Goal: Task Accomplishment & Management: Use online tool/utility

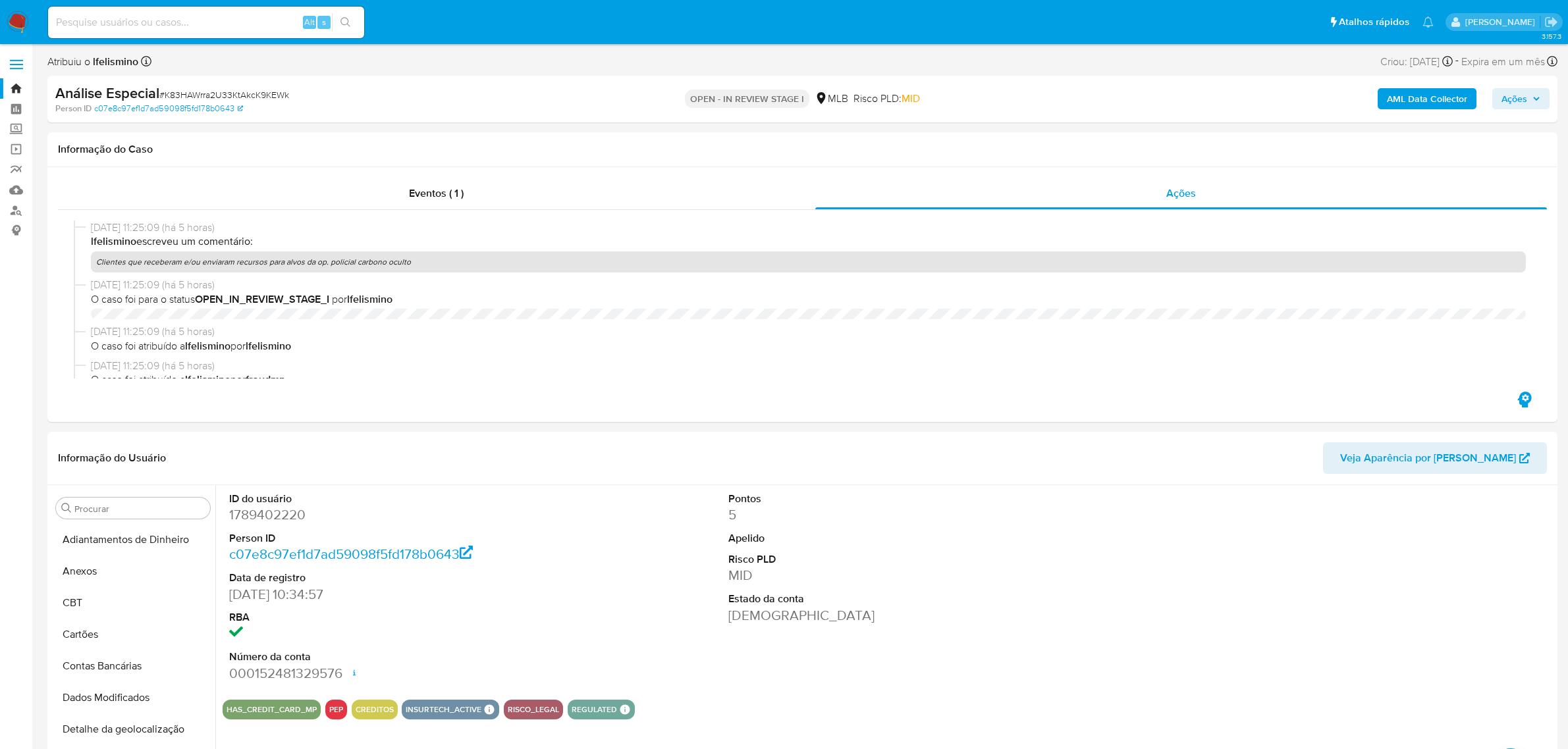
select select "10"
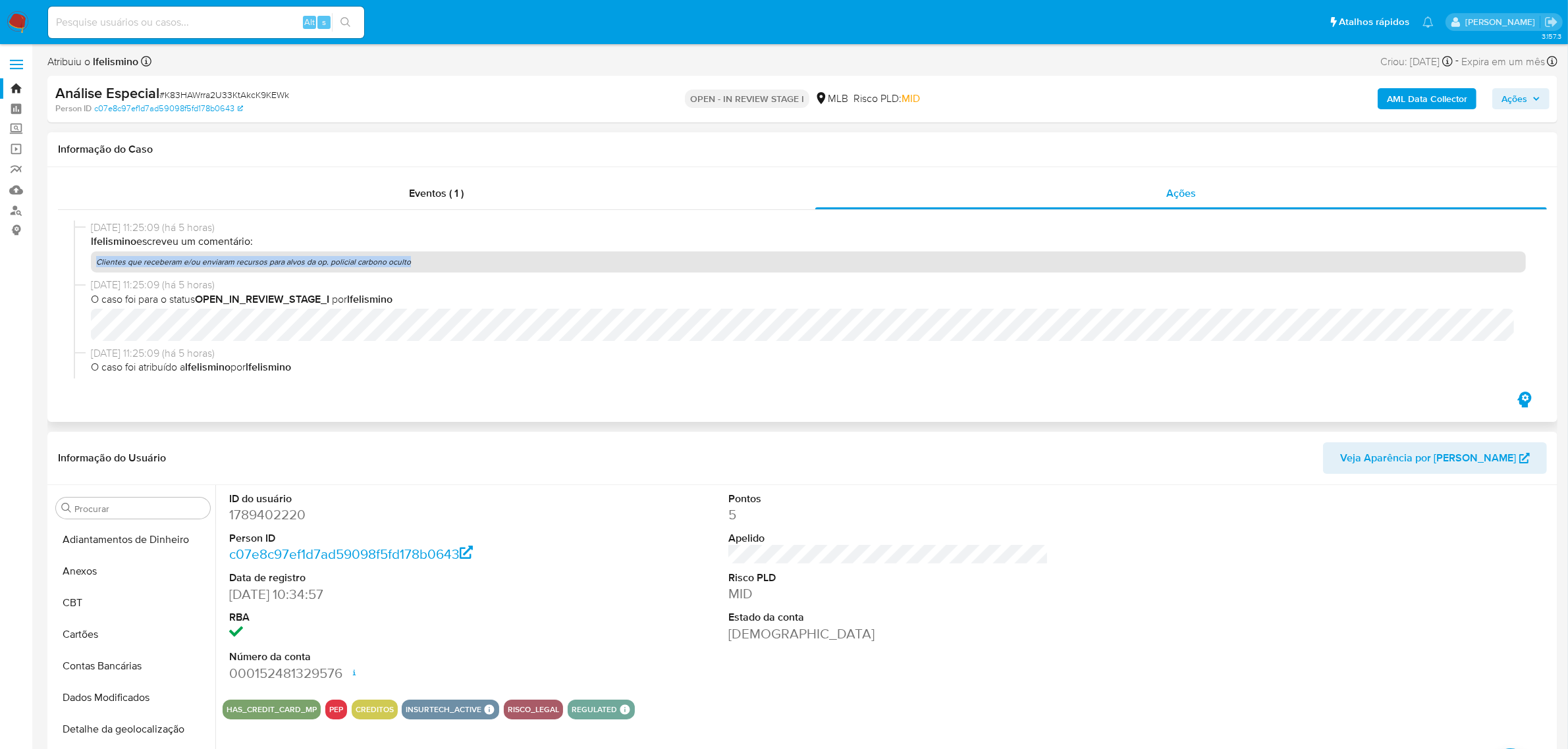
scroll to position [372, 0]
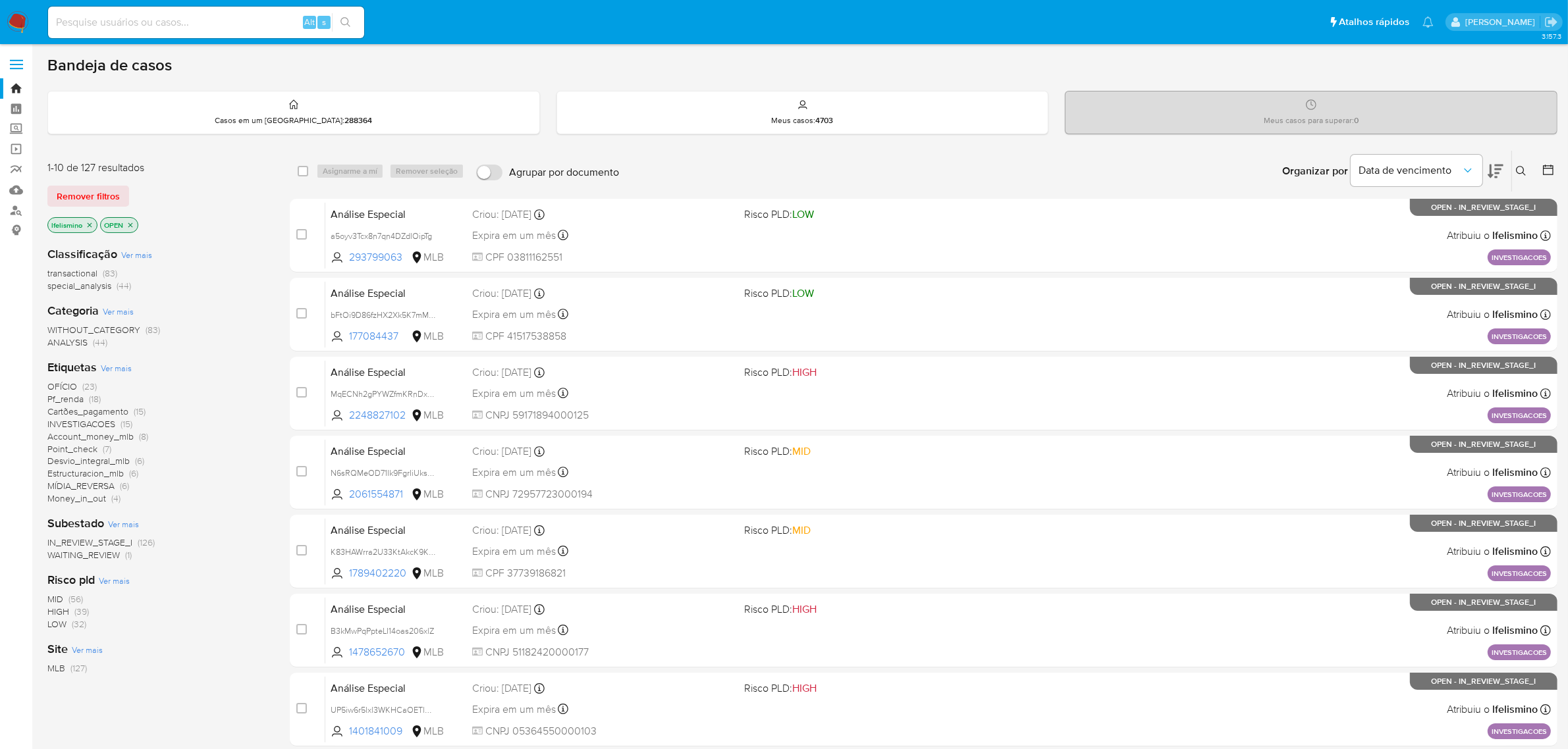
click at [201, 30] on input at bounding box center [206, 22] width 316 height 17
paste input "50965593000107"
type input "50965593000107"
click at [16, 208] on link "Localizador de pessoas" at bounding box center [78, 210] width 156 height 21
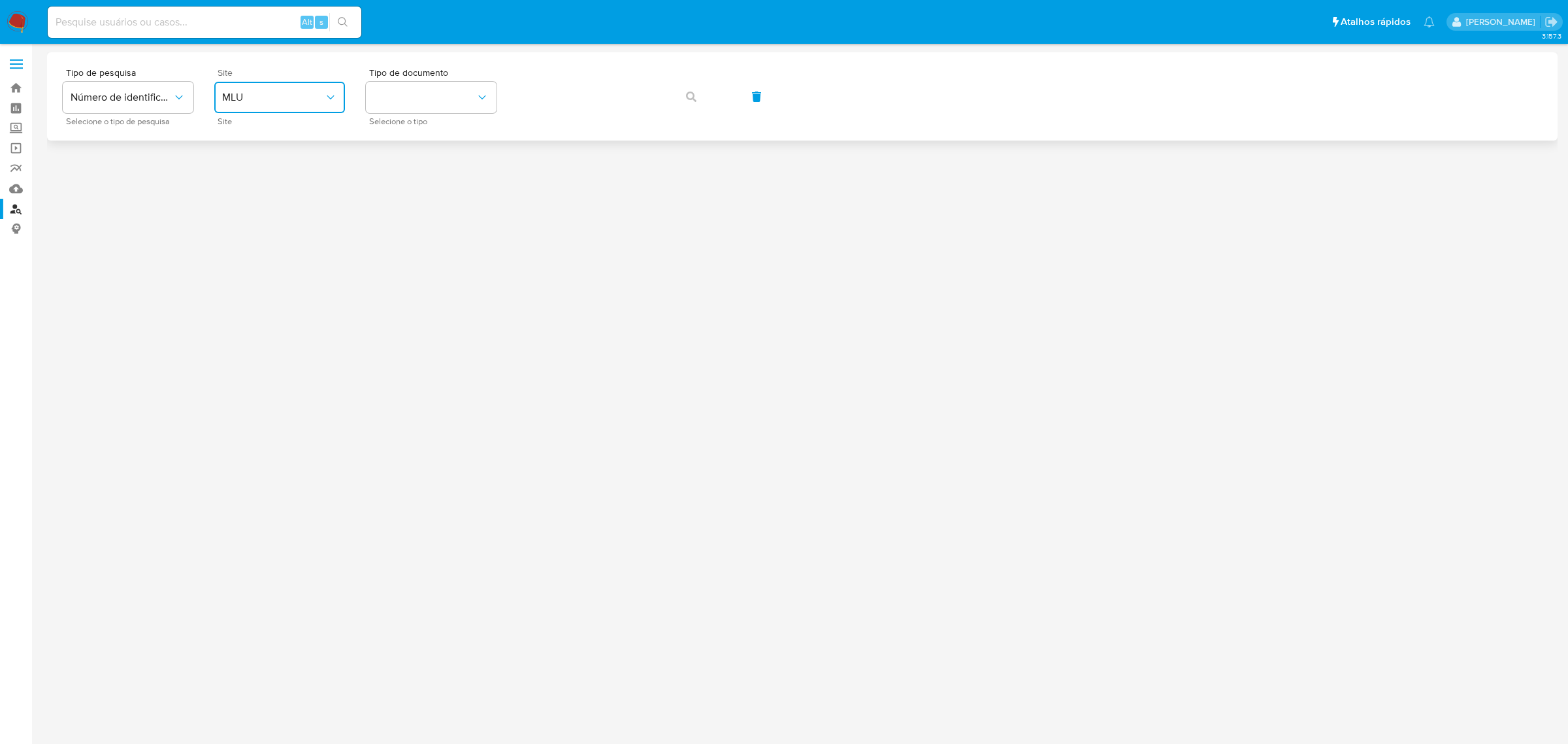
click at [310, 104] on span "MLU" at bounding box center [273, 97] width 102 height 13
drag, startPoint x: 294, startPoint y: 196, endPoint x: 371, endPoint y: 164, distance: 83.4
click at [293, 196] on div "MLB" at bounding box center [275, 195] width 107 height 31
click at [439, 99] on button "identificationType" at bounding box center [431, 97] width 130 height 31
click at [437, 138] on div "CNPJ CNPJ" at bounding box center [427, 139] width 107 height 45
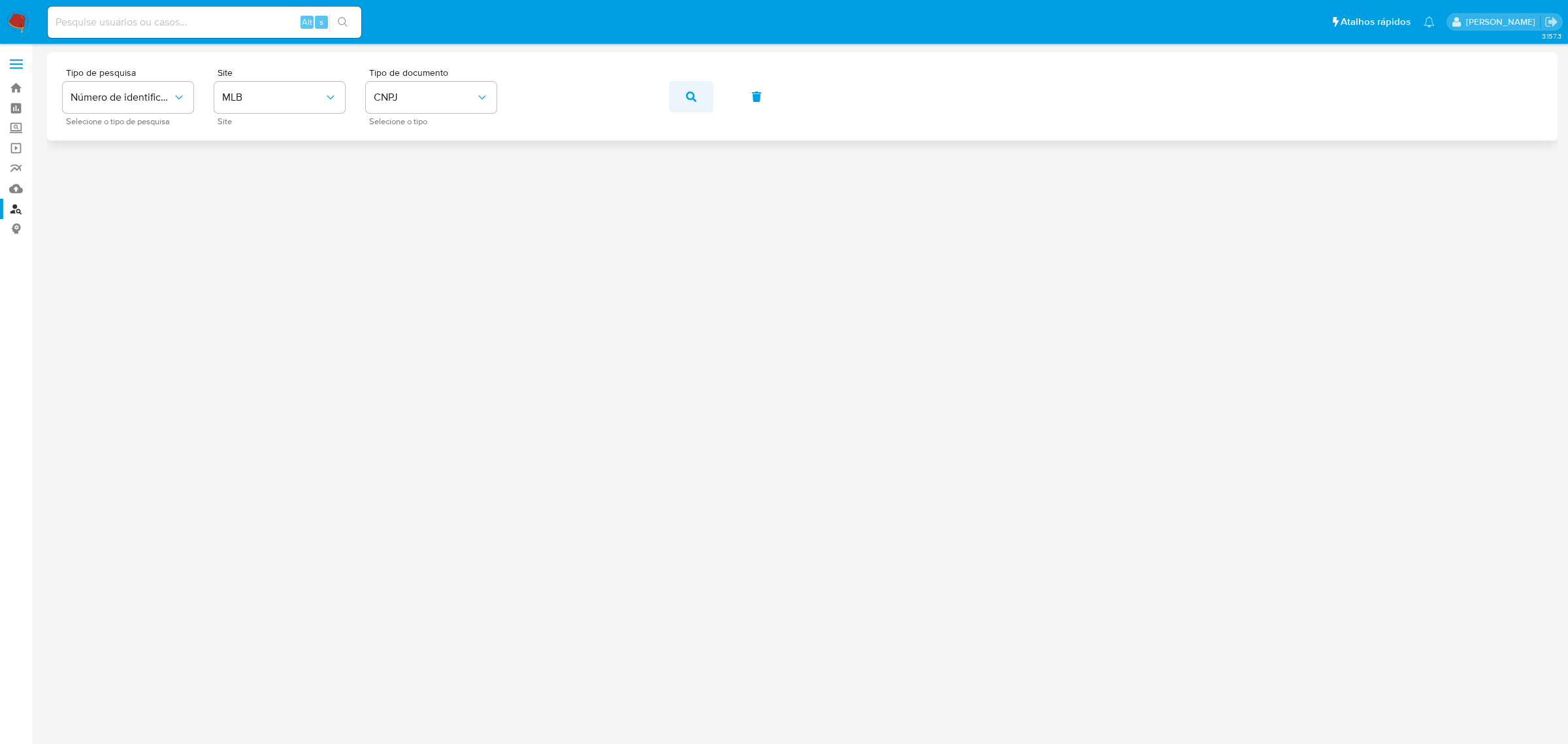
click at [683, 104] on button "button" at bounding box center [691, 96] width 45 height 31
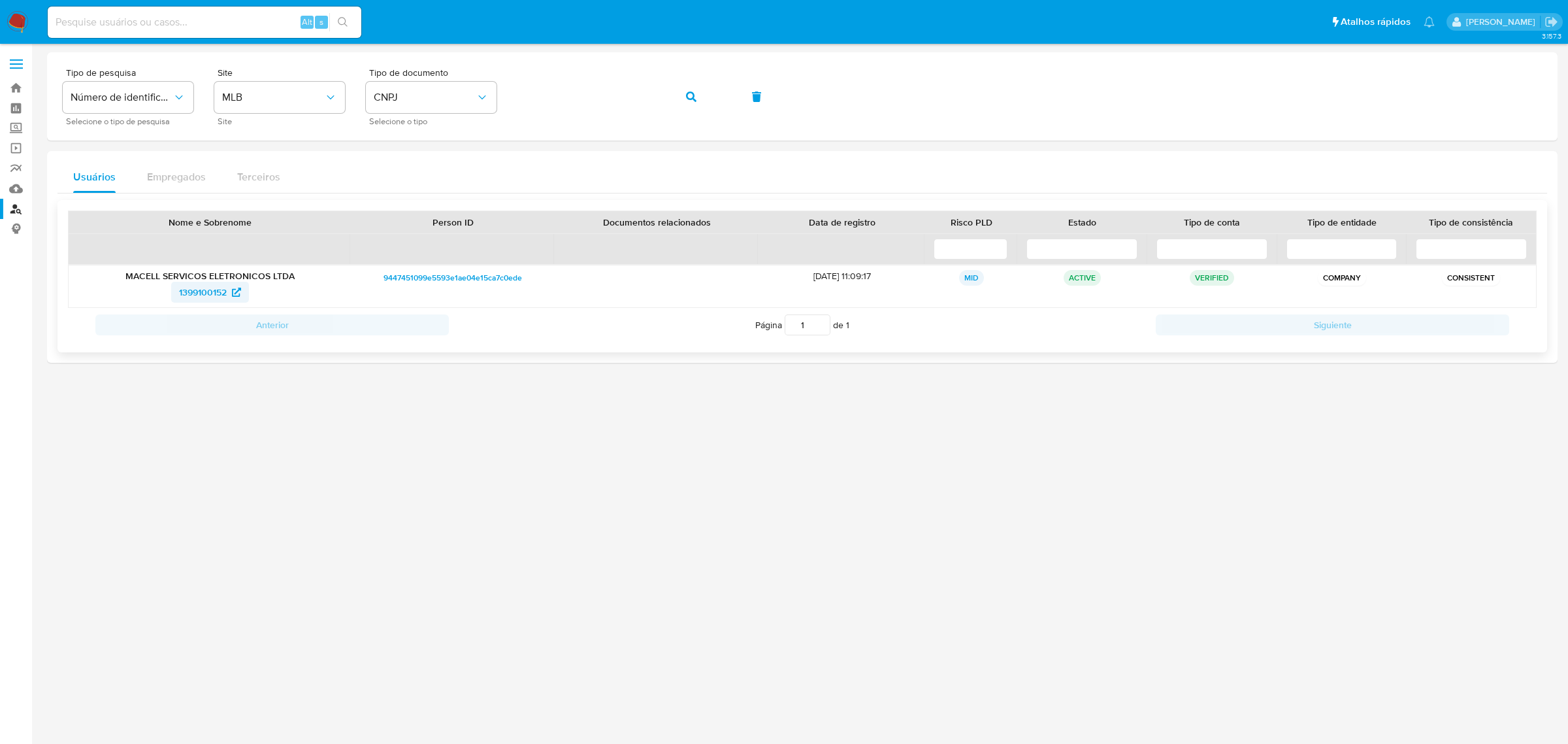
click at [188, 294] on span "1399100152" at bounding box center [203, 292] width 47 height 21
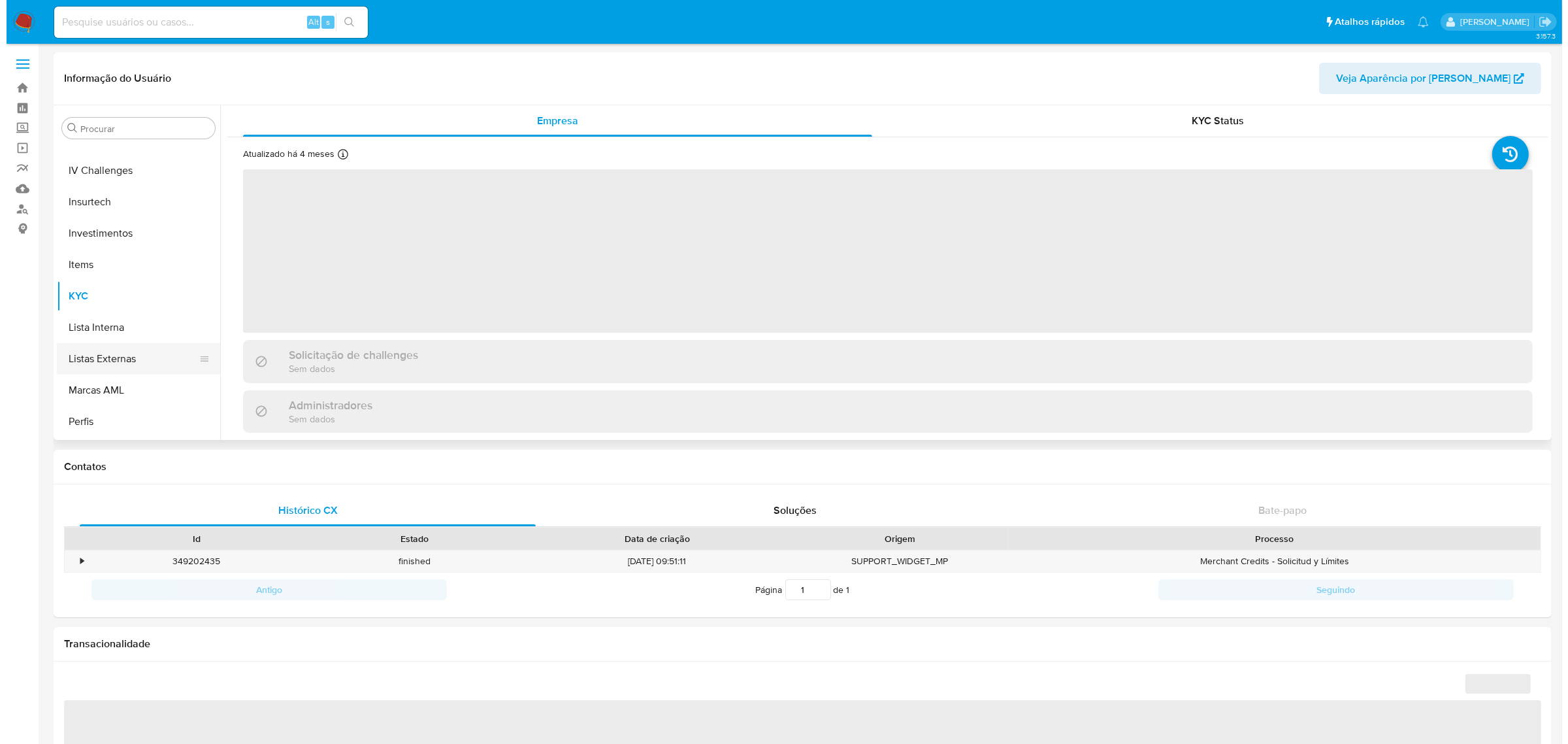
scroll to position [451, 0]
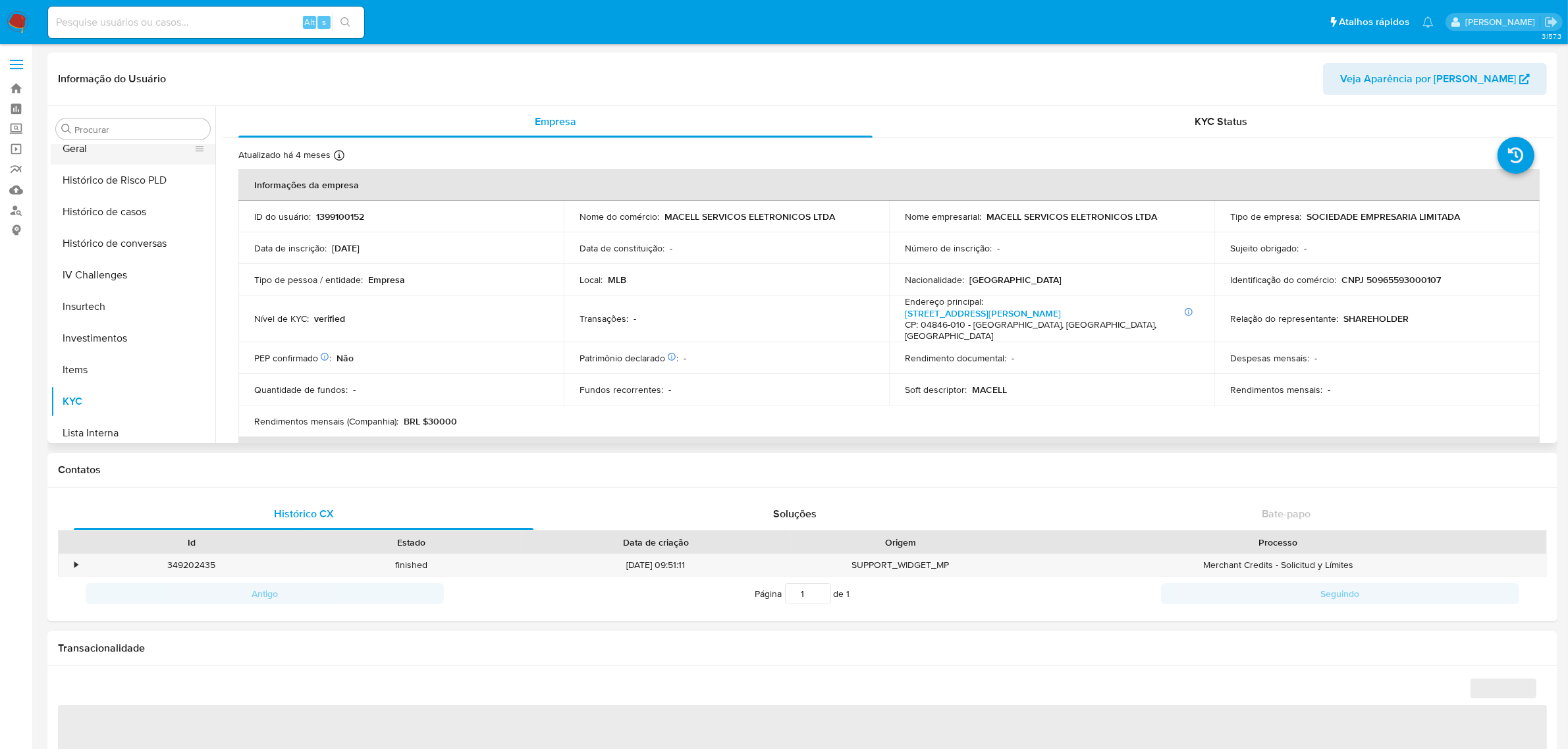
select select "10"
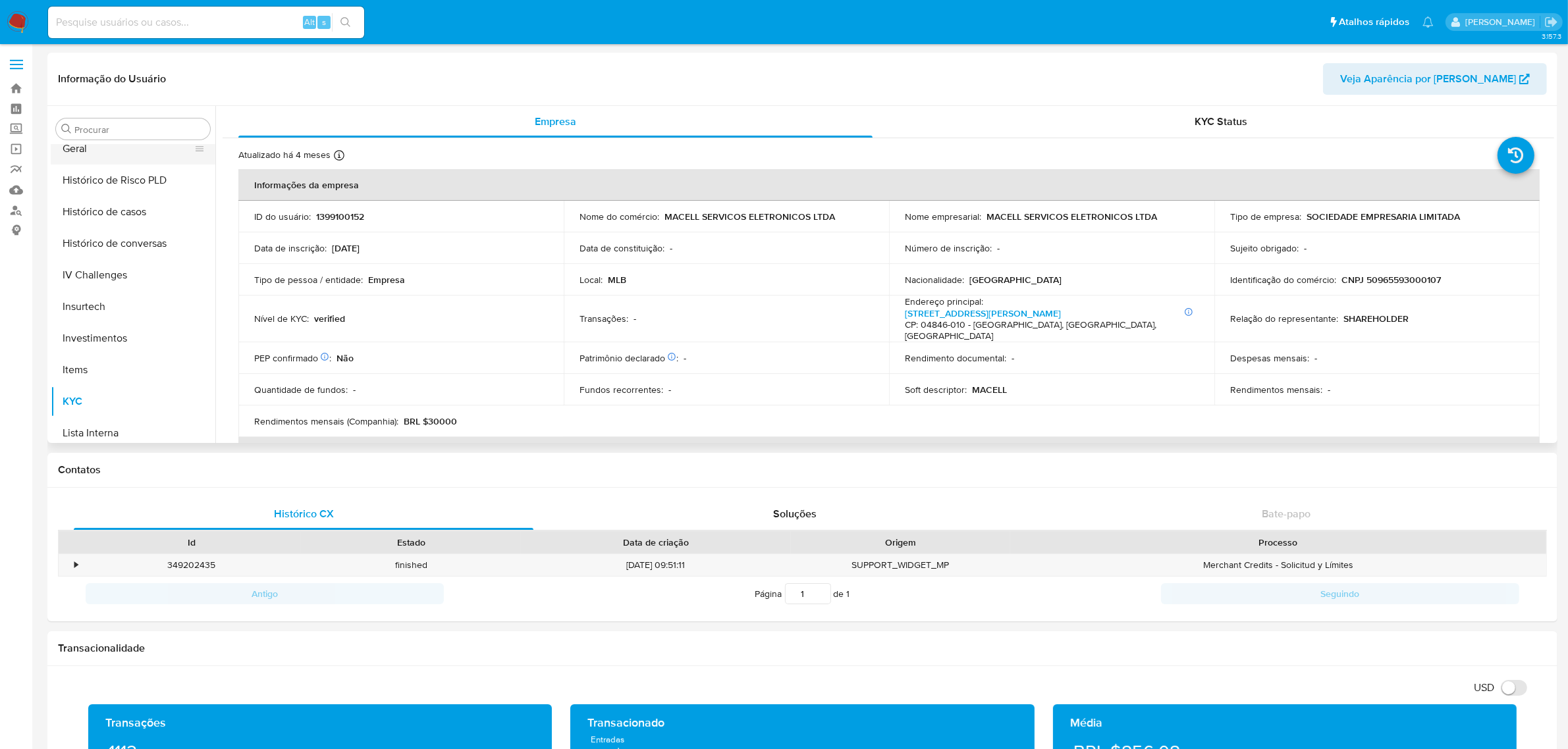
click at [129, 153] on button "Geral" at bounding box center [128, 149] width 154 height 31
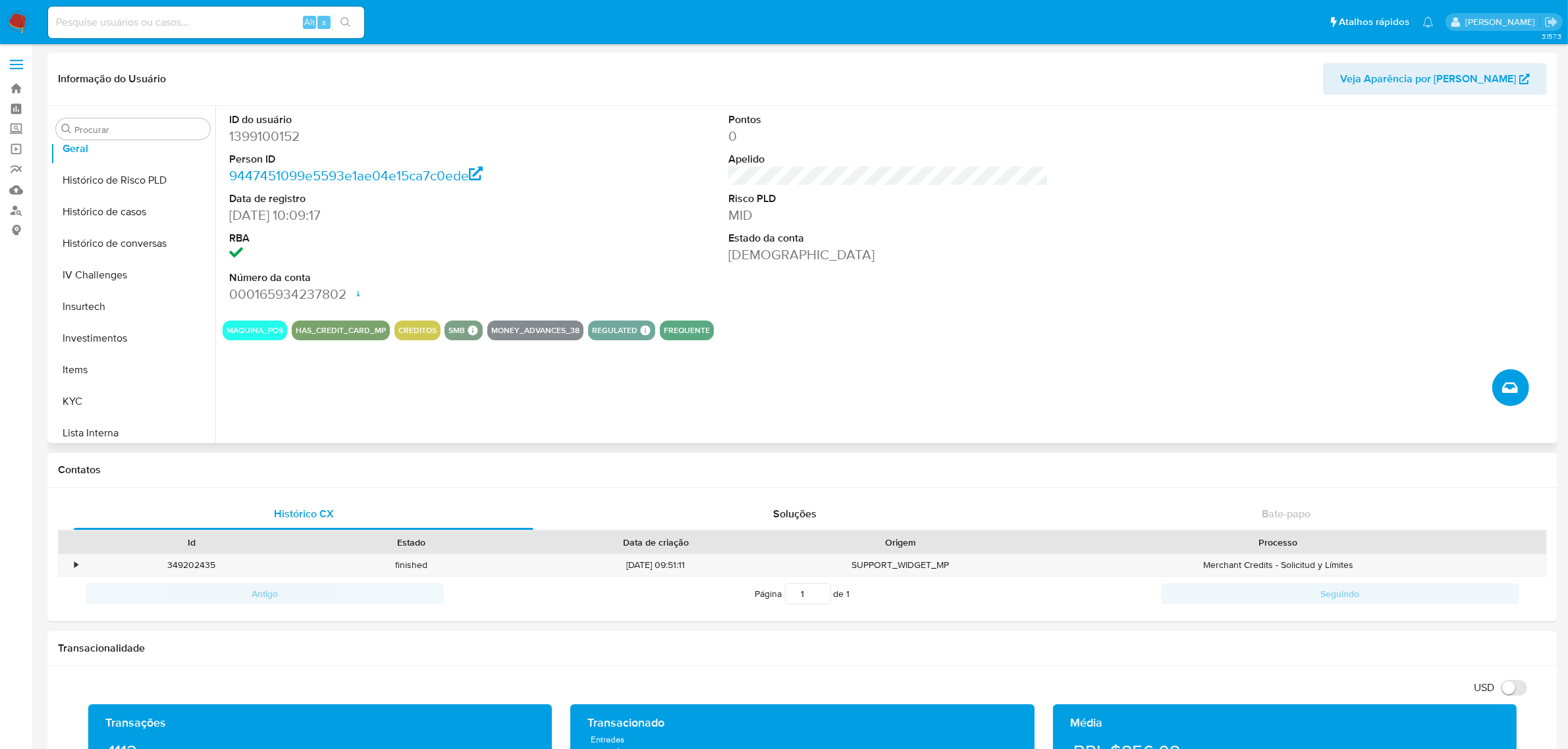
click at [1511, 389] on icon "Criar caso manual" at bounding box center [1510, 388] width 16 height 16
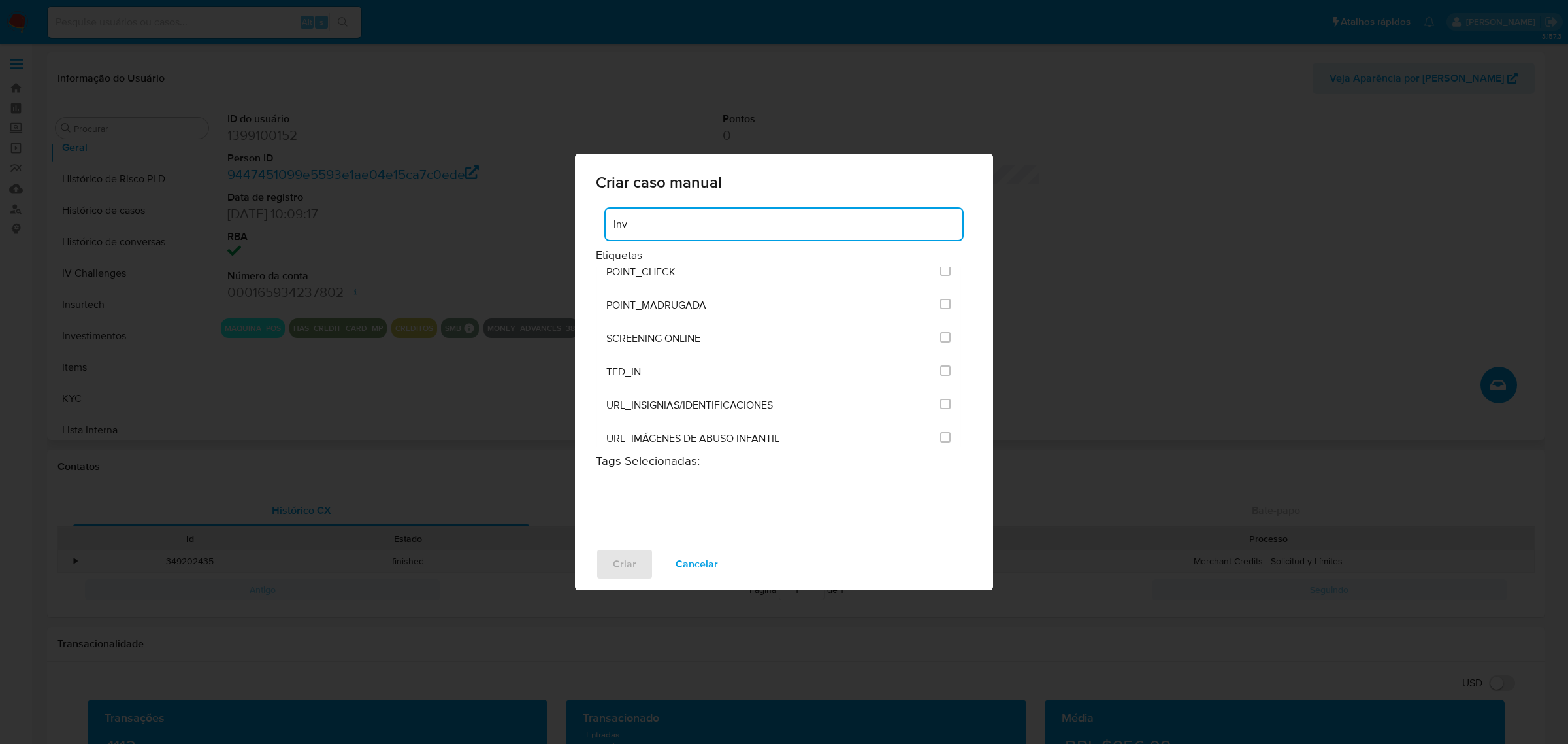
scroll to position [0, 0]
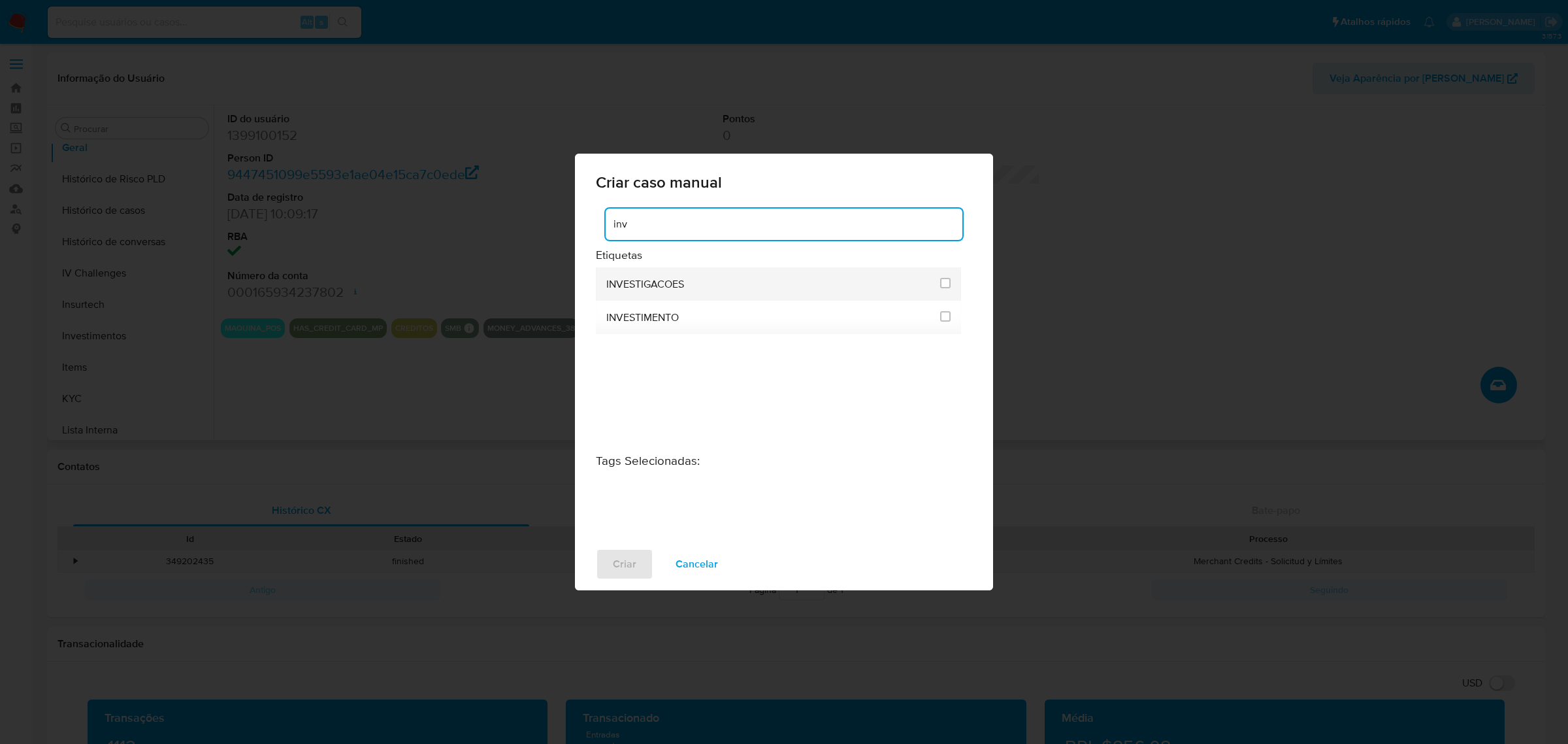
type input "inv"
click at [936, 284] on li "INVESTIGACOES" at bounding box center [778, 284] width 365 height 33
click at [946, 283] on input "2067" at bounding box center [945, 283] width 11 height 11
checkbox input "true"
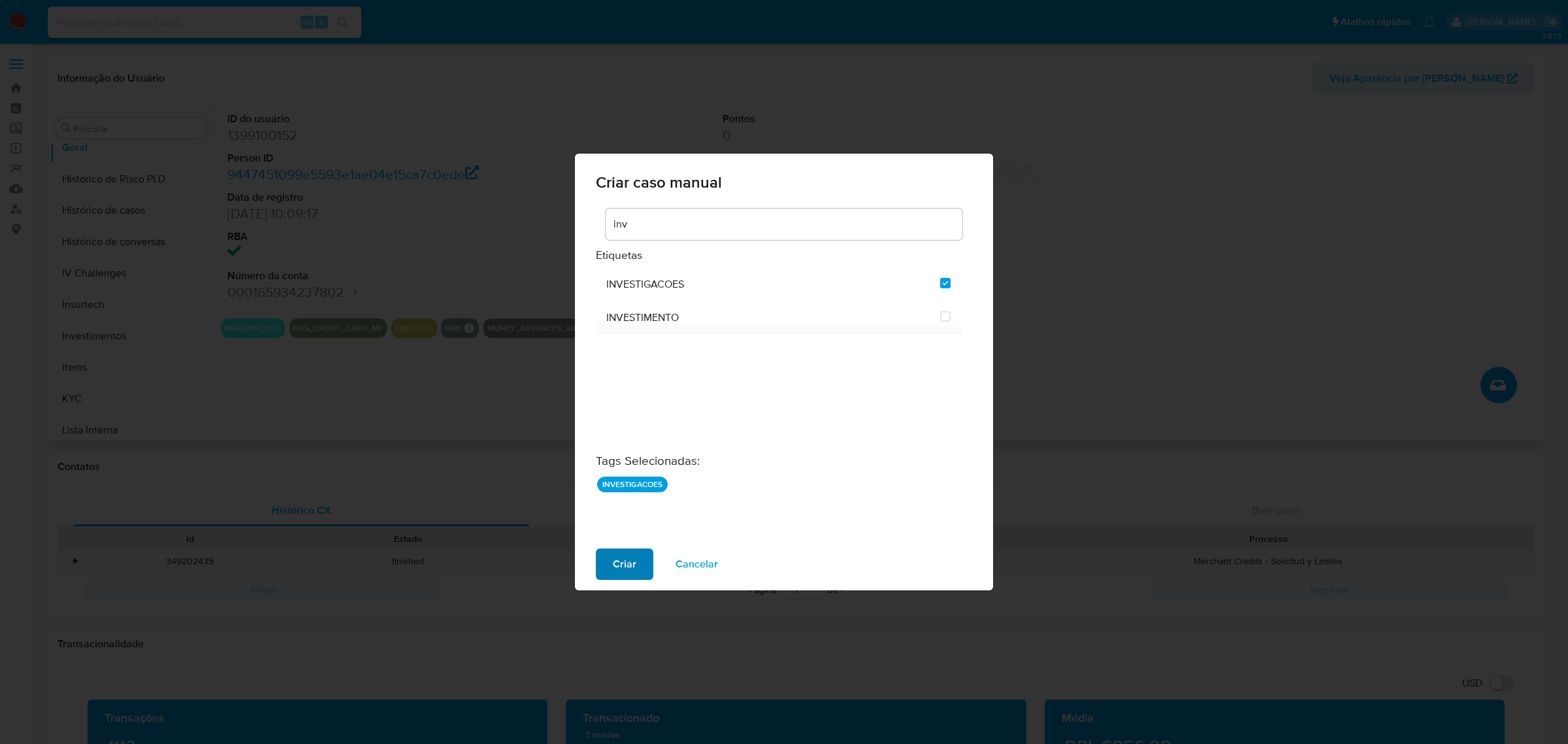
click at [615, 563] on span "Criar" at bounding box center [625, 564] width 23 height 29
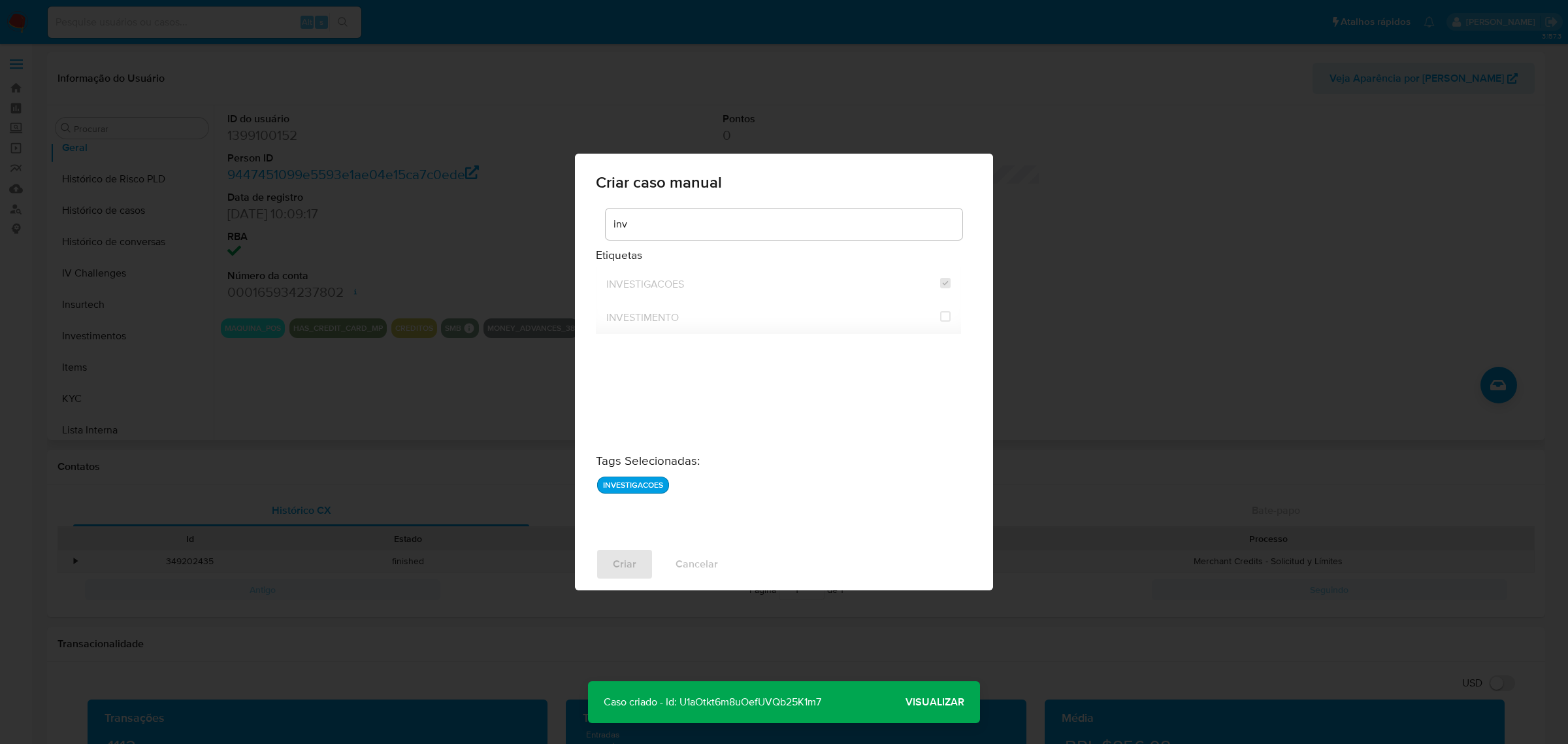
click at [928, 702] on span "Visualizar" at bounding box center [935, 702] width 59 height 0
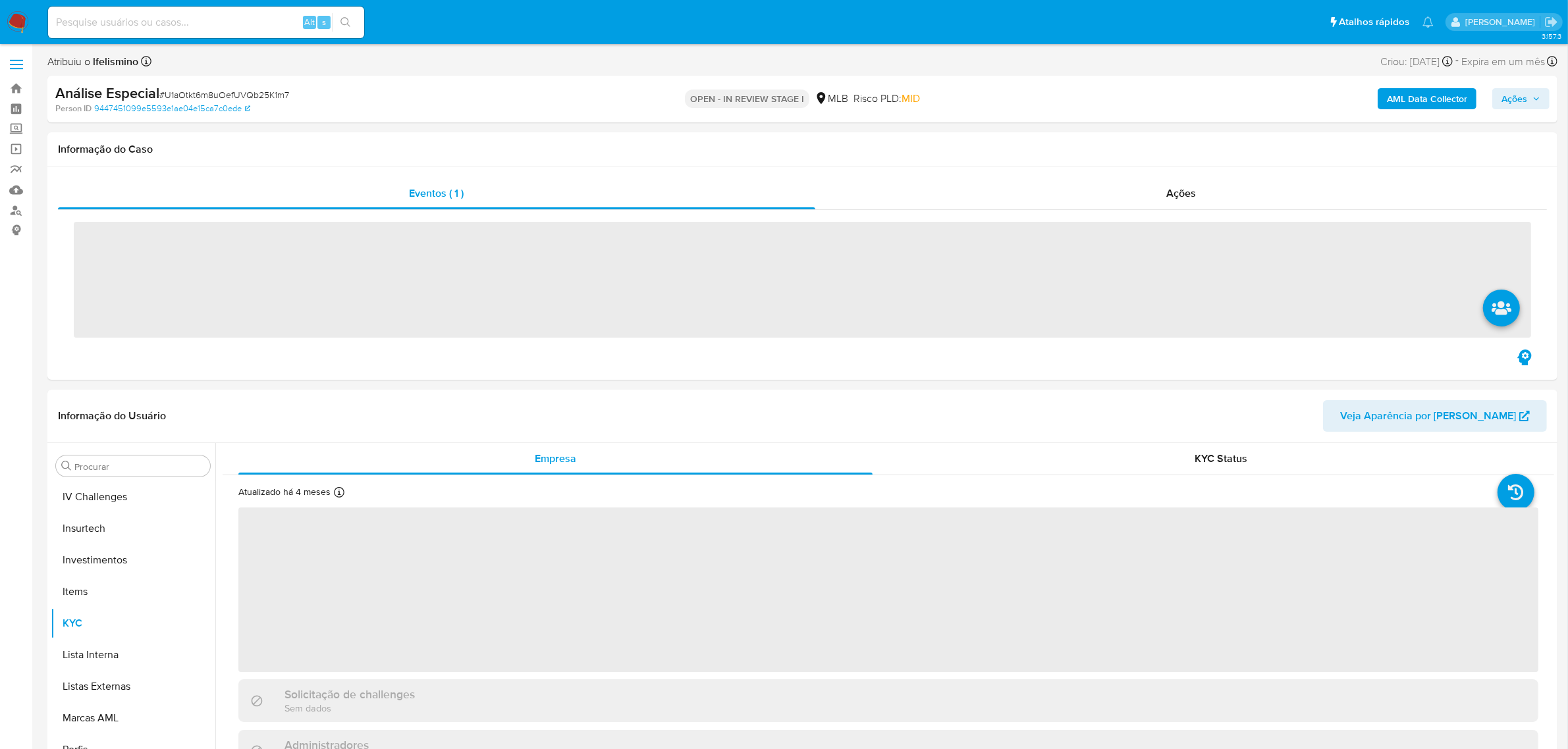
scroll to position [618, 0]
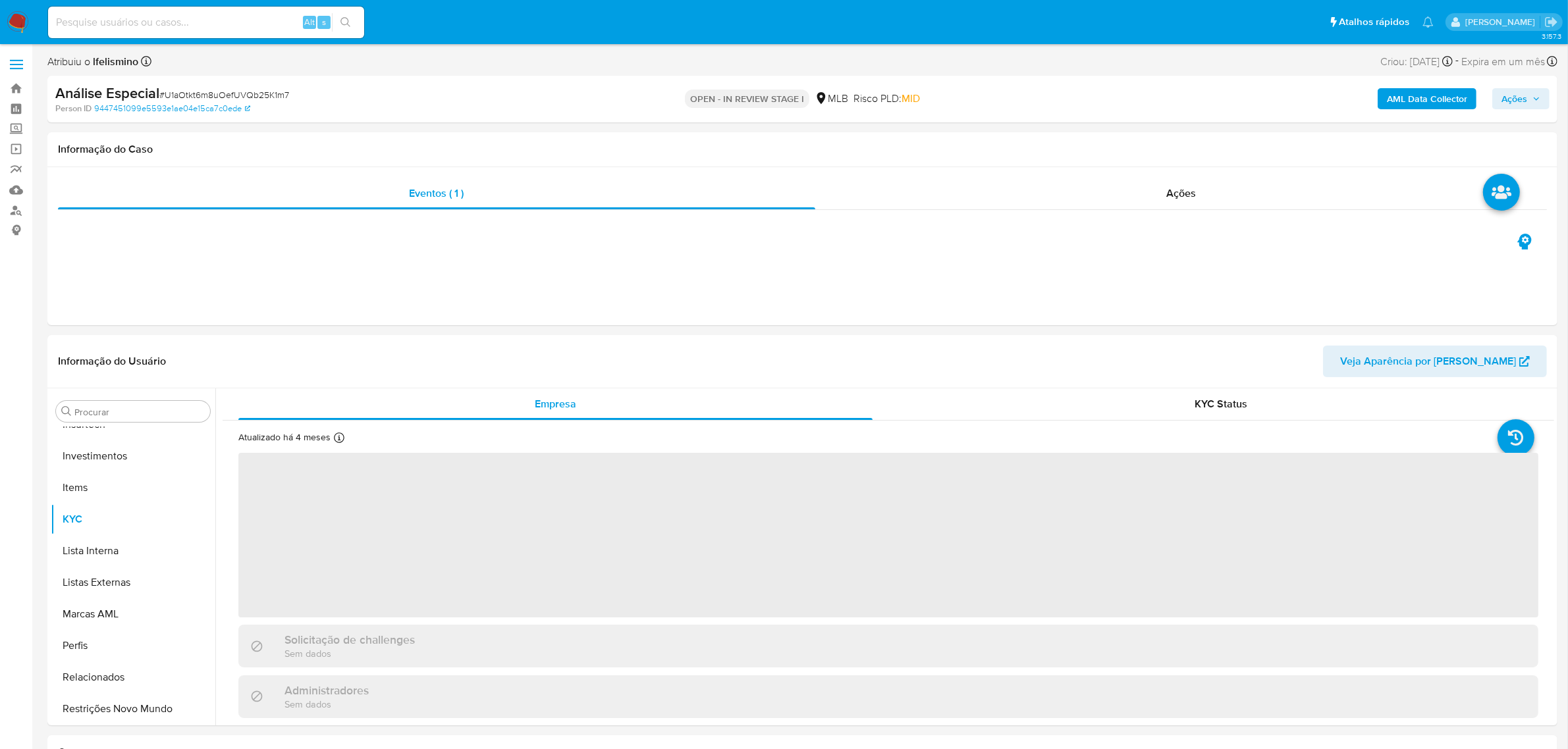
select select "10"
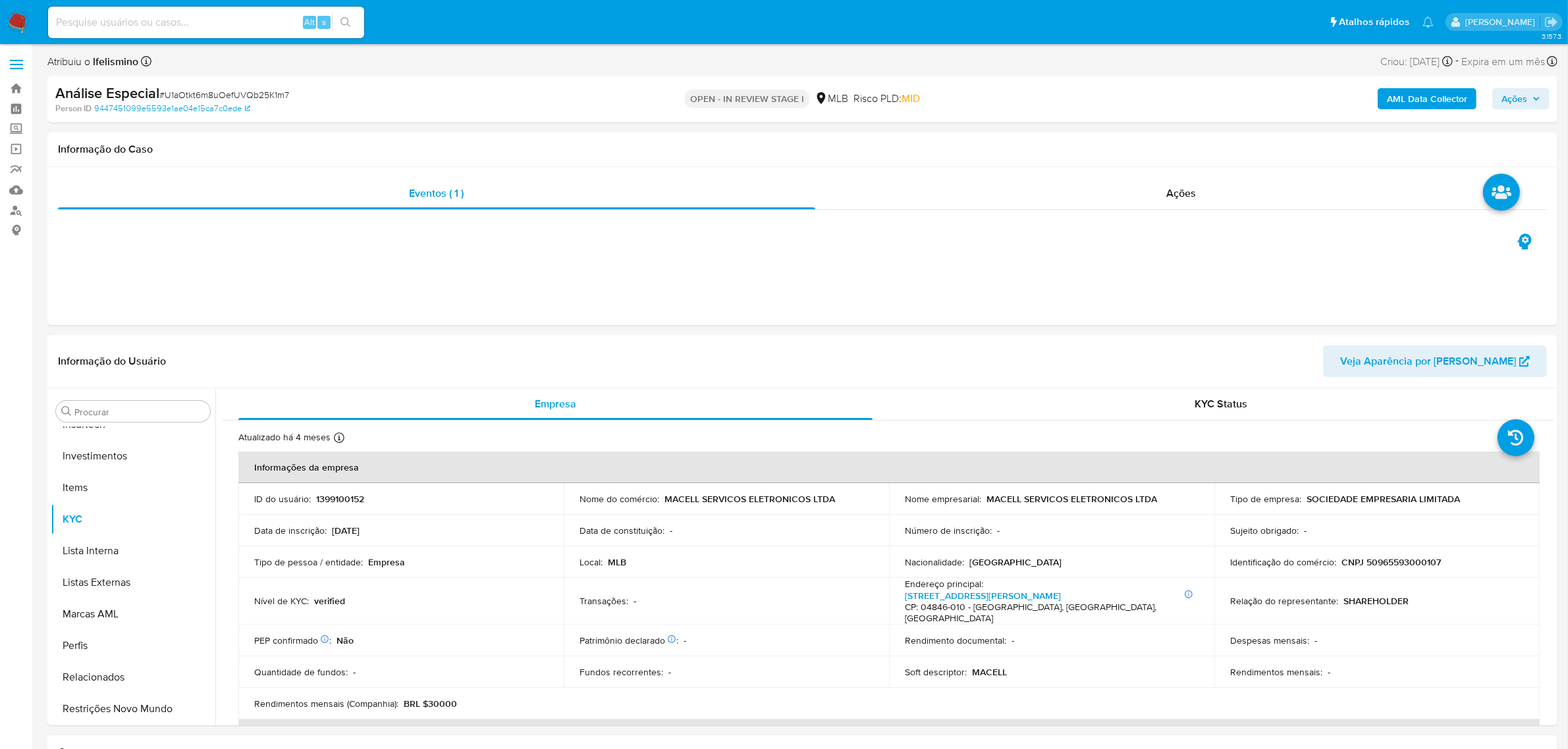
click at [241, 89] on span "# U1aOtkt6m8uOefUVQb25K1m7" at bounding box center [224, 95] width 130 height 13
click at [241, 91] on span "# U1aOtkt6m8uOefUVQb25K1m7" at bounding box center [224, 95] width 130 height 13
copy span "U1aOtkt6m8uOefUVQb25K1m7"
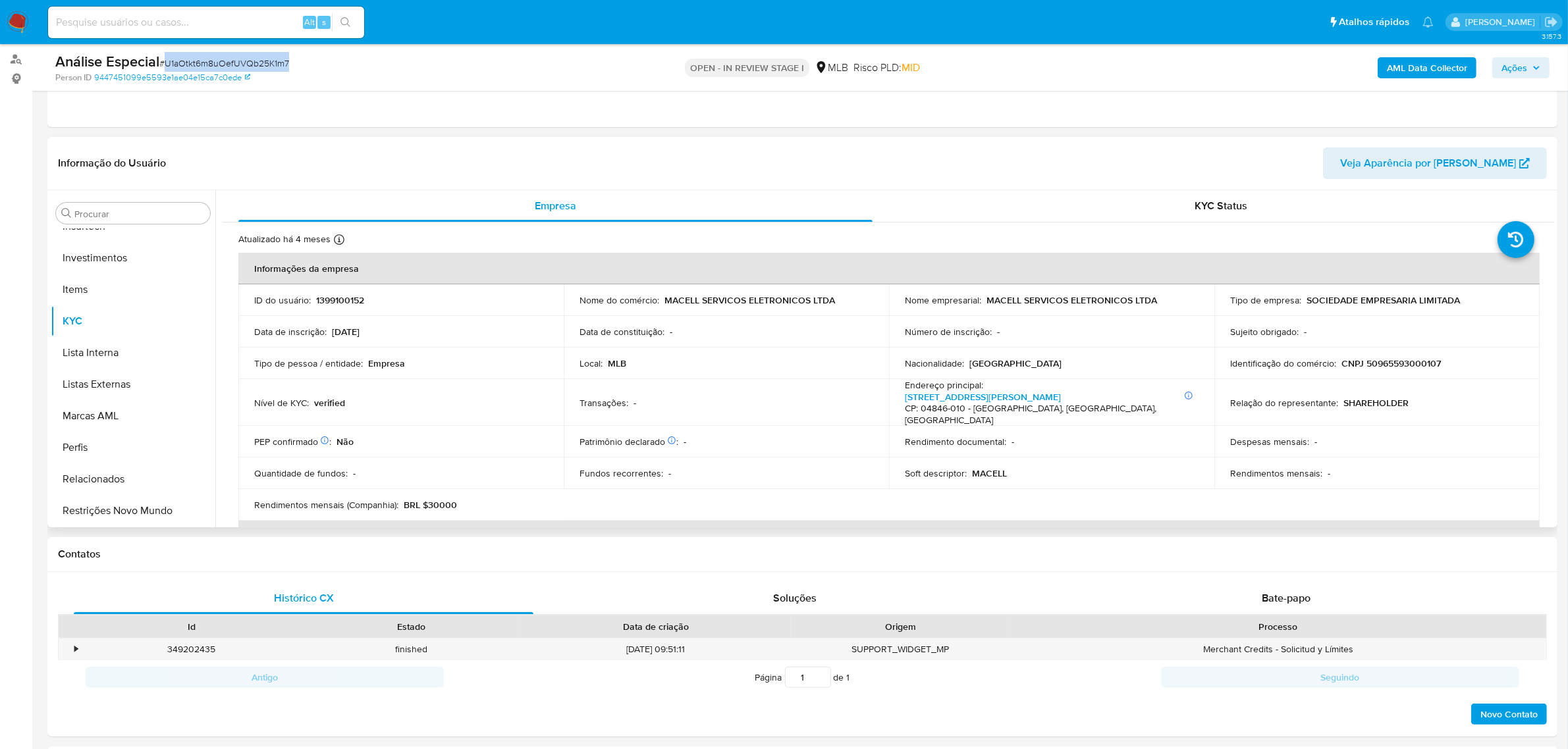
scroll to position [82, 0]
